Goal: Navigation & Orientation: Go to known website

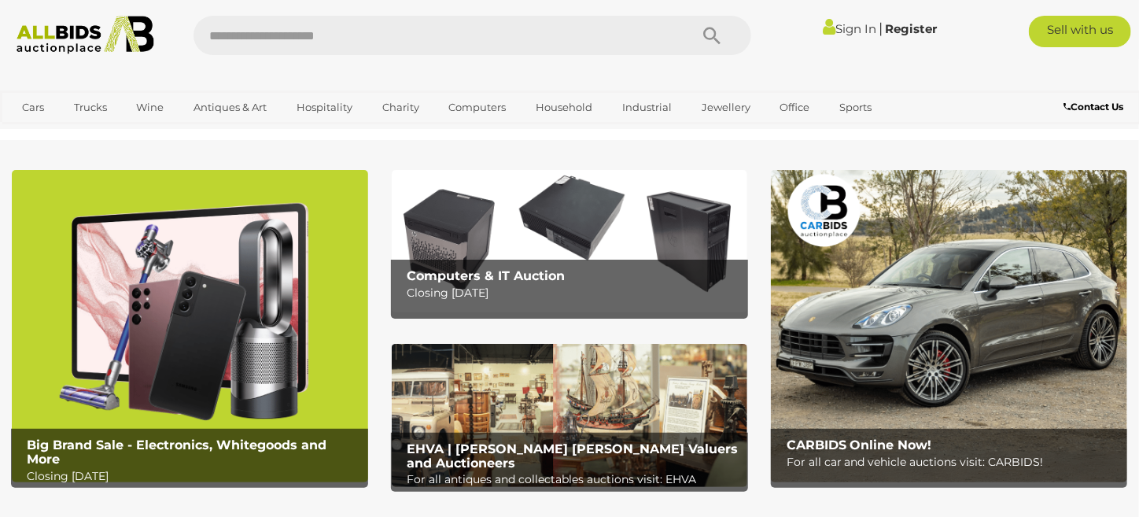
click at [851, 30] on link "Sign In" at bounding box center [851, 28] width 54 height 15
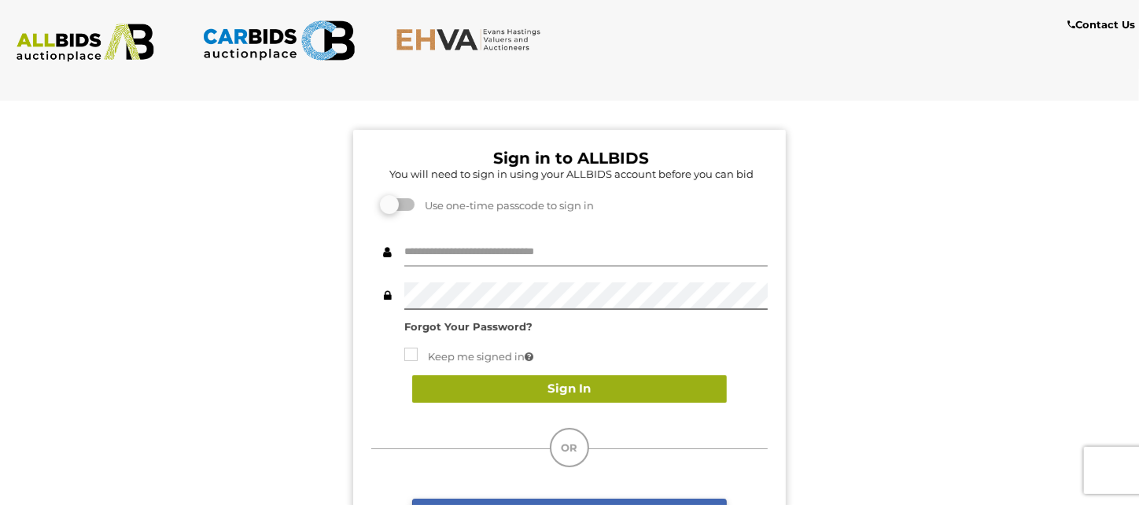
type input "**********"
click at [542, 390] on button "Sign In" at bounding box center [569, 389] width 315 height 28
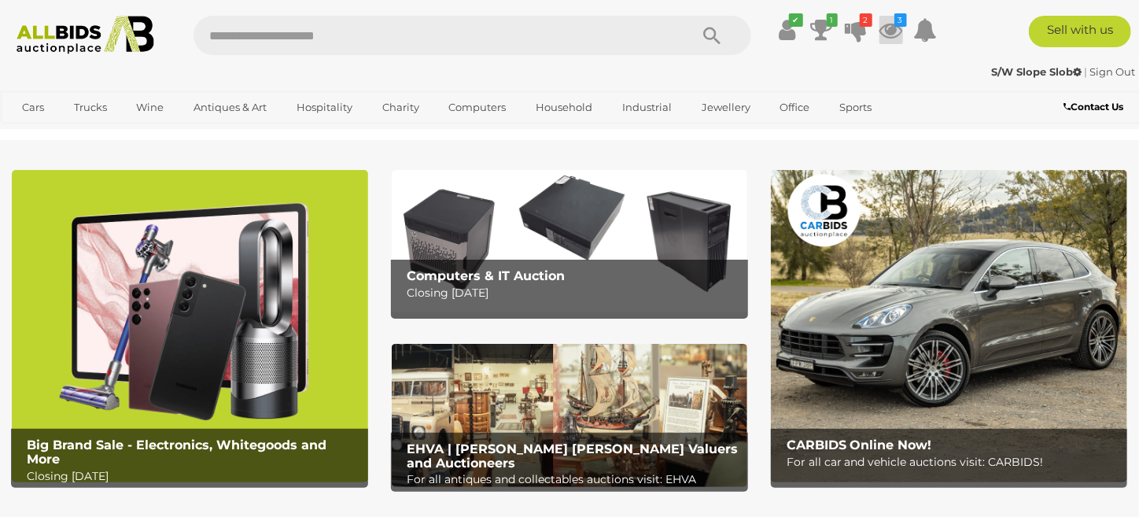
click at [890, 31] on icon at bounding box center [892, 30] width 24 height 28
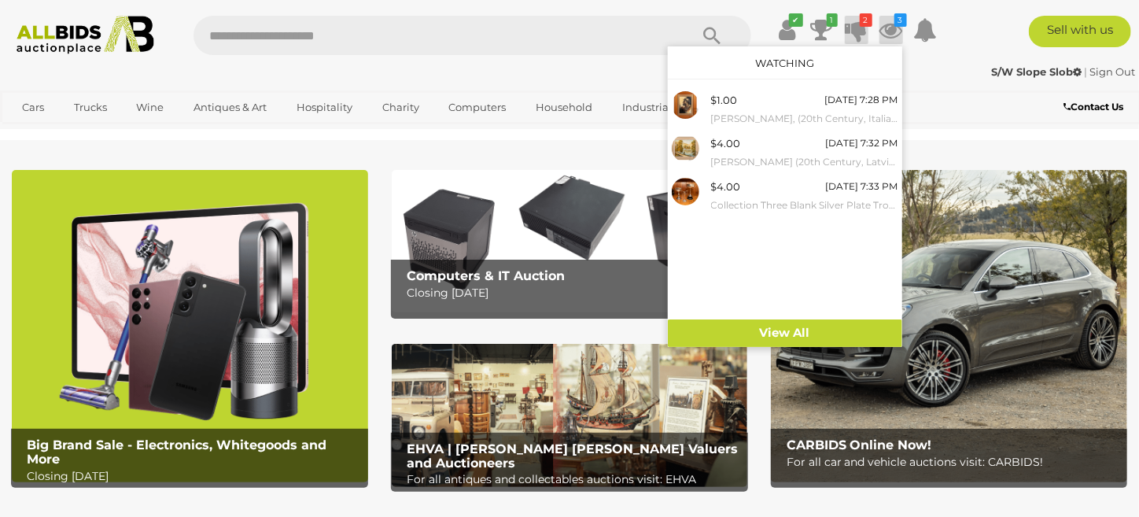
click at [852, 35] on icon at bounding box center [857, 30] width 22 height 28
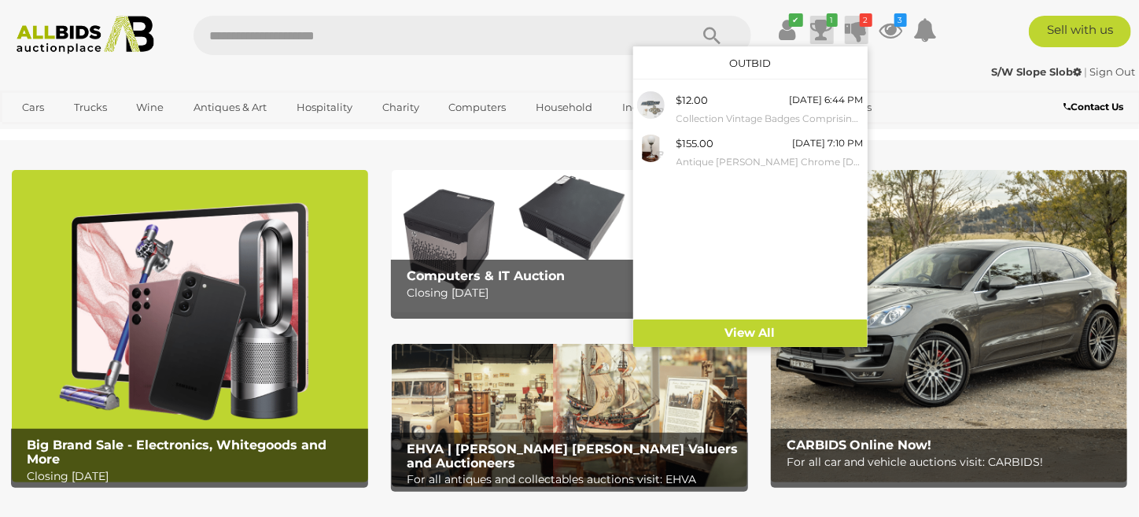
click at [823, 33] on icon at bounding box center [822, 30] width 22 height 28
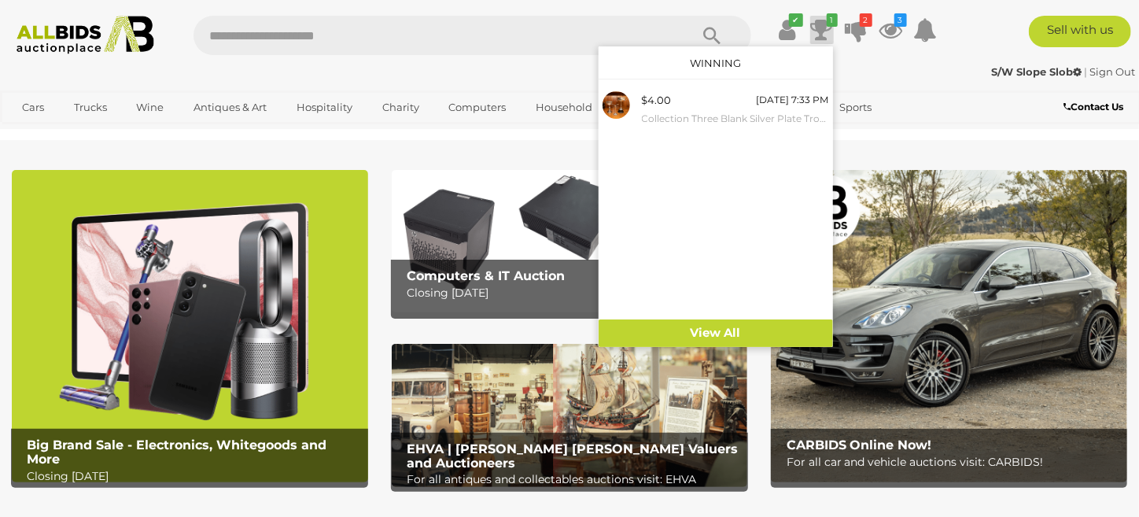
click at [750, 16] on div at bounding box center [713, 35] width 78 height 39
